Goal: Use online tool/utility: Utilize a website feature to perform a specific function

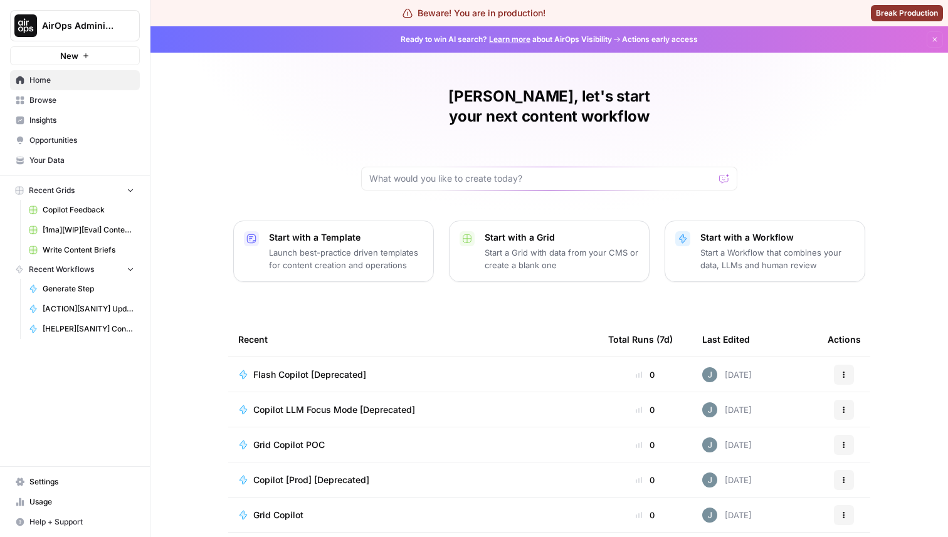
scroll to position [66, 0]
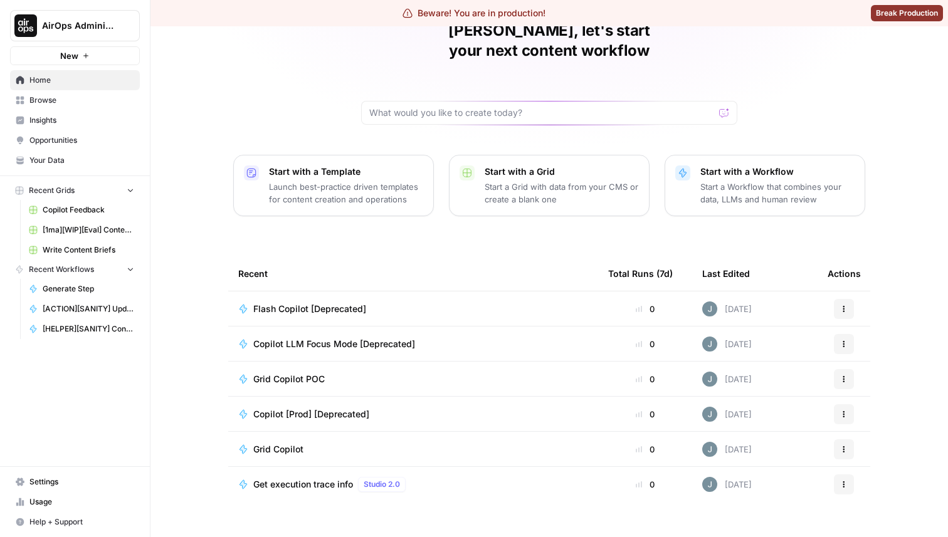
click at [63, 104] on span "Browse" at bounding box center [81, 100] width 105 height 11
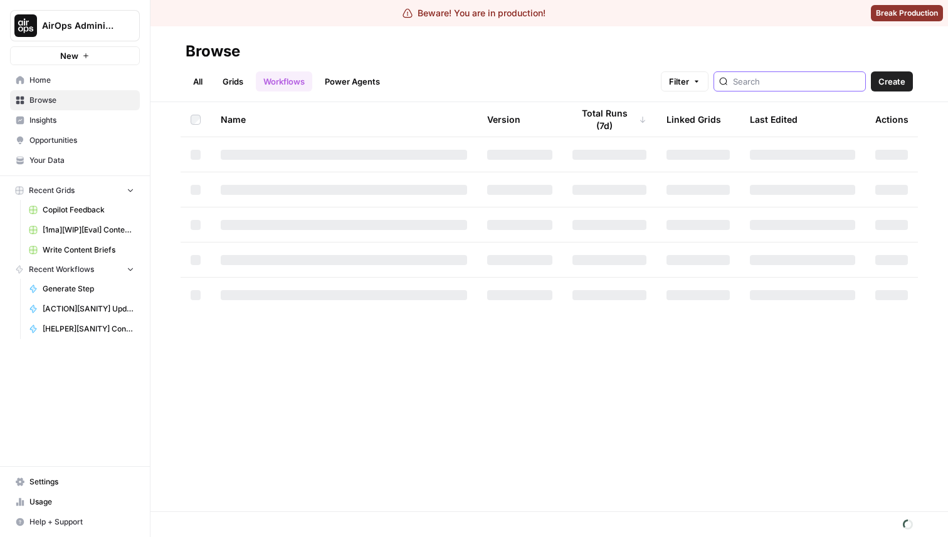
click at [802, 83] on input "search" at bounding box center [796, 81] width 127 height 13
type input "copilot"
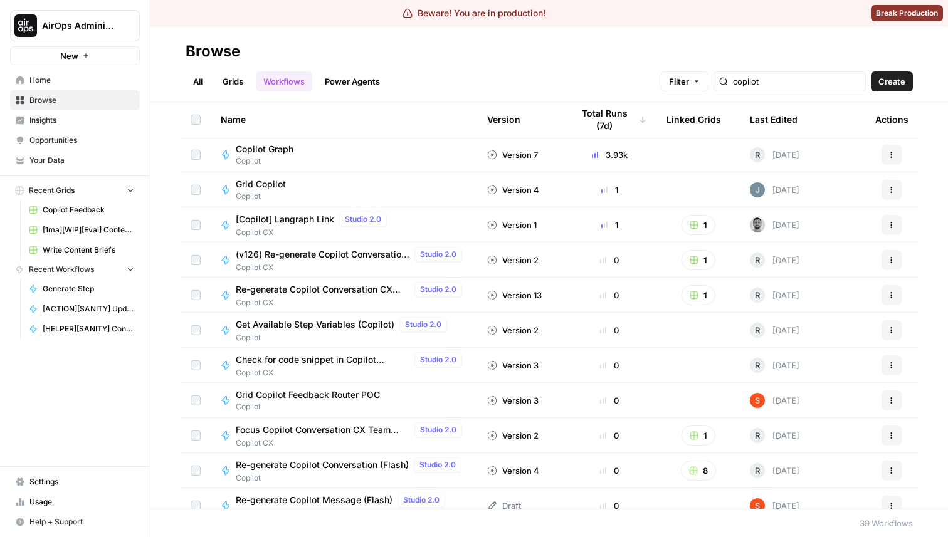
click at [274, 155] on span "Copilot" at bounding box center [270, 160] width 68 height 11
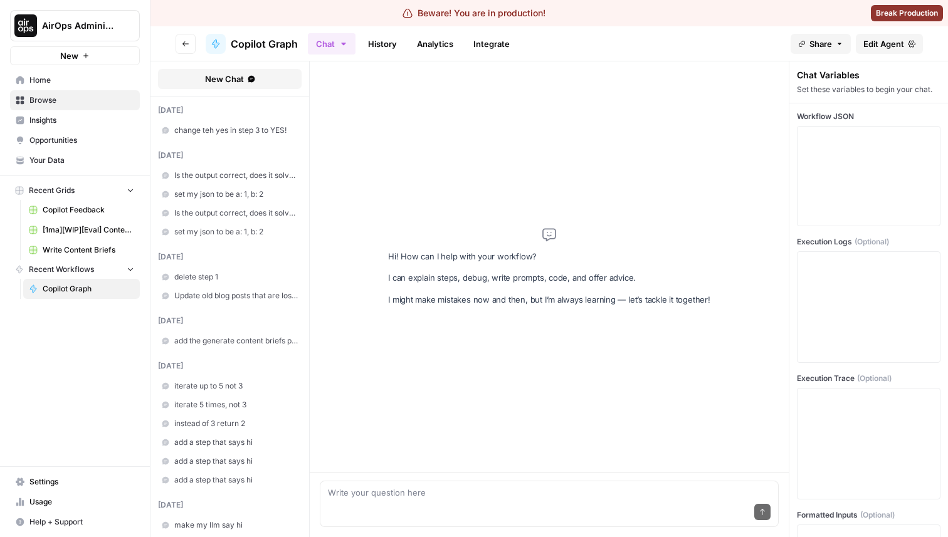
click at [878, 44] on span "Edit Agent" at bounding box center [883, 44] width 41 height 13
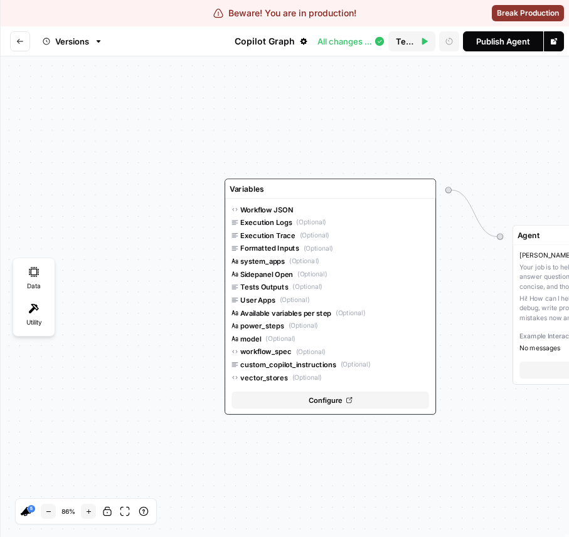
click at [329, 285] on div "Tests Outputs (Optional)" at bounding box center [330, 287] width 198 height 11
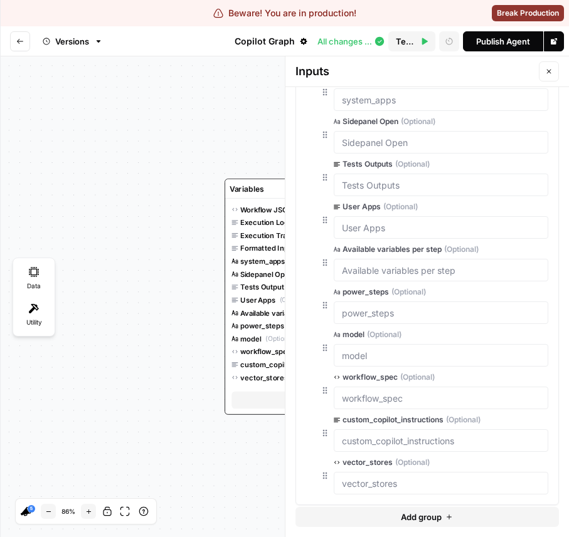
scroll to position [238, 0]
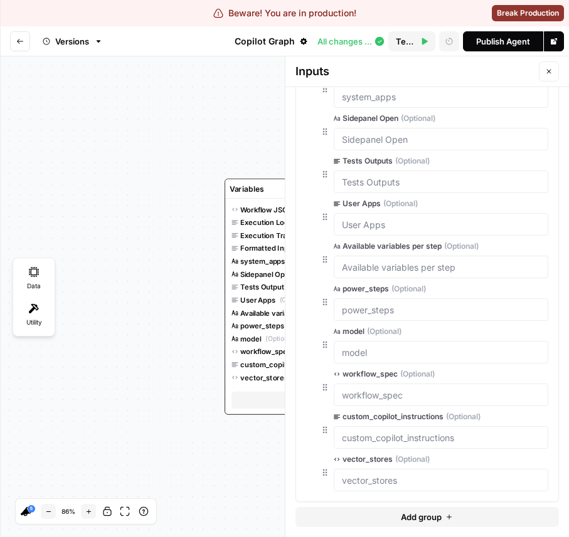
click at [502, 465] on button "edit field" at bounding box center [509, 459] width 50 height 11
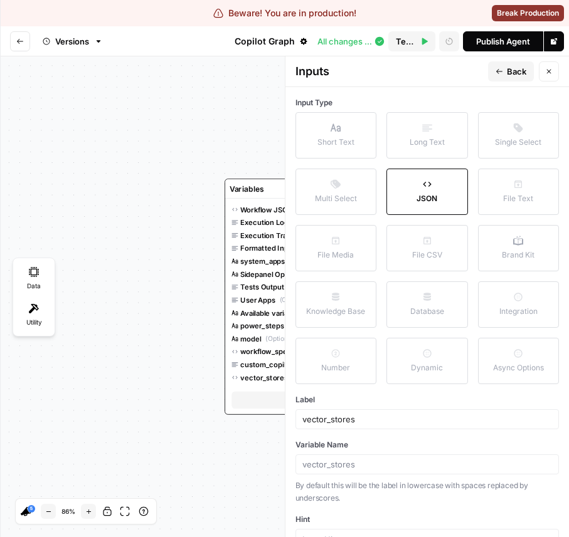
click at [519, 71] on span "Back" at bounding box center [516, 71] width 19 height 13
